Goal: Task Accomplishment & Management: Complete application form

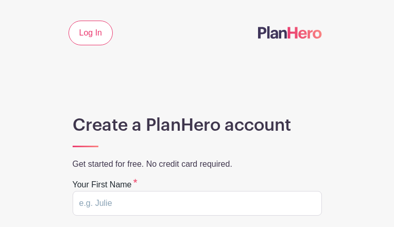
type input "WtLAOSgIbSWIa"
type input "WovKRiwk"
type input "[EMAIL_ADDRESS][PERSON_NAME][DOMAIN_NAME]"
